Goal: Check status

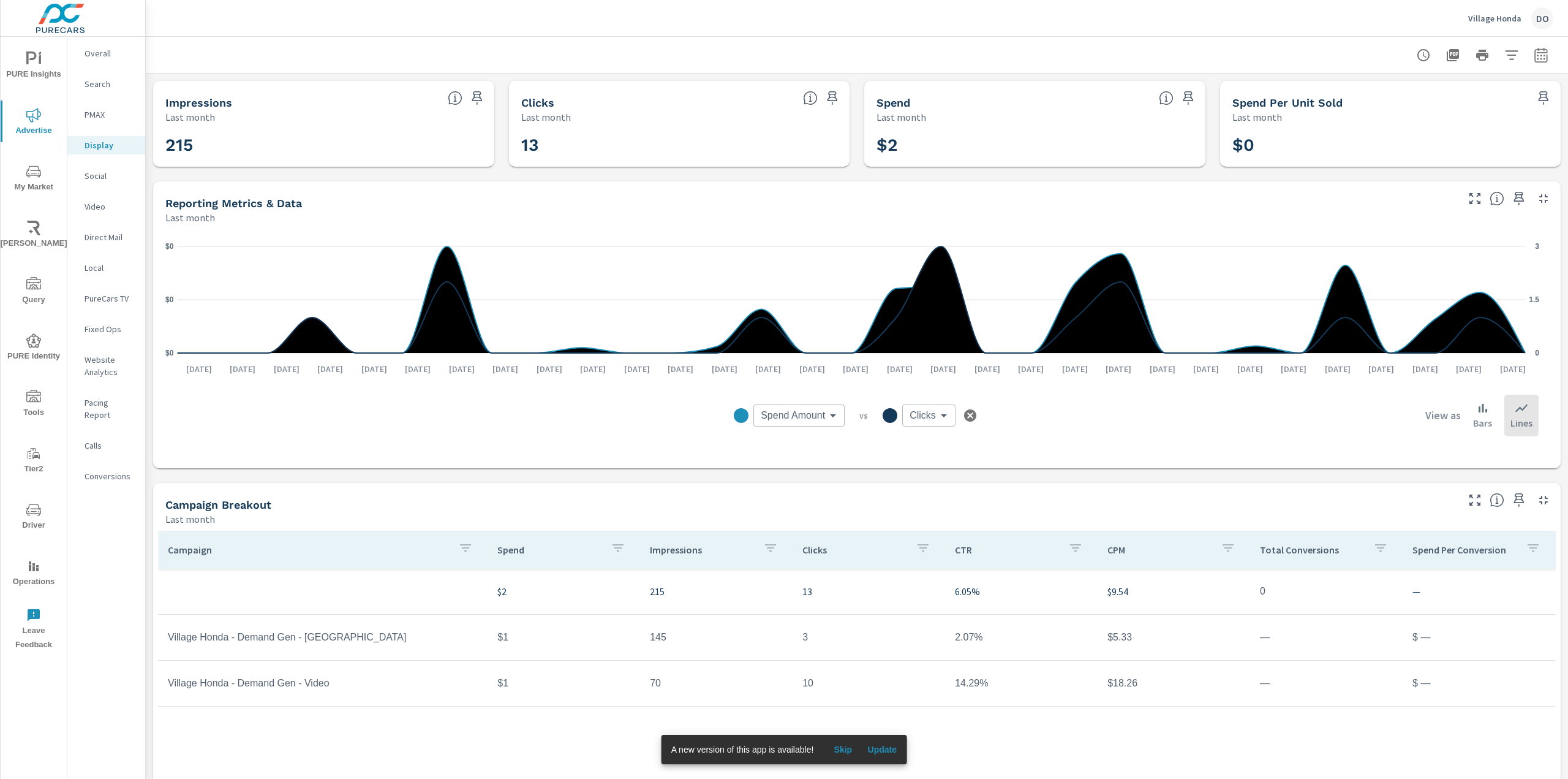
click at [880, 484] on span "Update" at bounding box center [882, 749] width 30 height 11
click at [36, 507] on icon "nav menu" at bounding box center [33, 509] width 15 height 15
